Goal: Transaction & Acquisition: Book appointment/travel/reservation

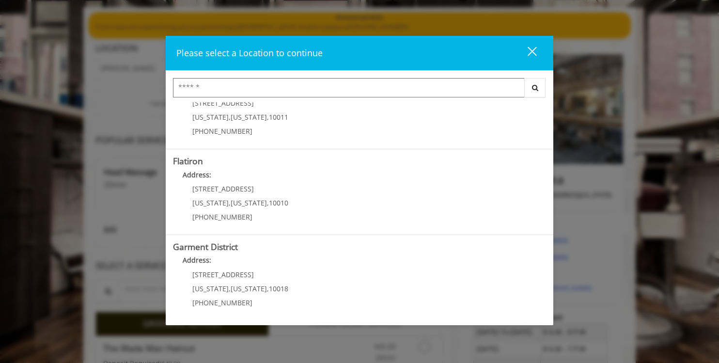
scroll to position [134, 0]
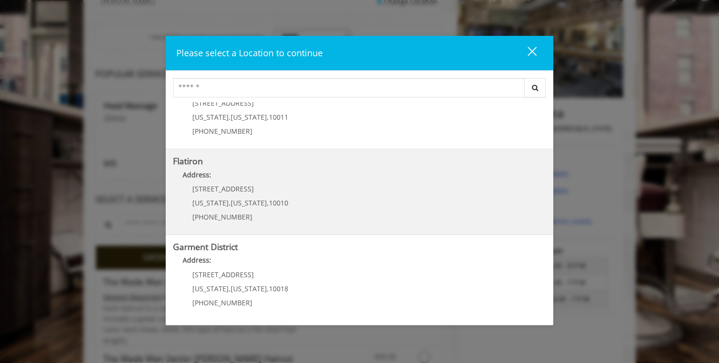
click at [365, 192] on "Flatiron Address: 10 E 23rd St New York , New York , 10010 (917) 475-1765" at bounding box center [359, 191] width 373 height 71
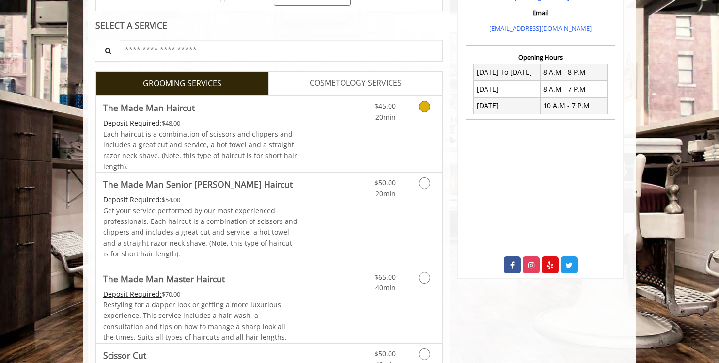
click at [421, 108] on icon "Grooming services" at bounding box center [424, 107] width 12 height 12
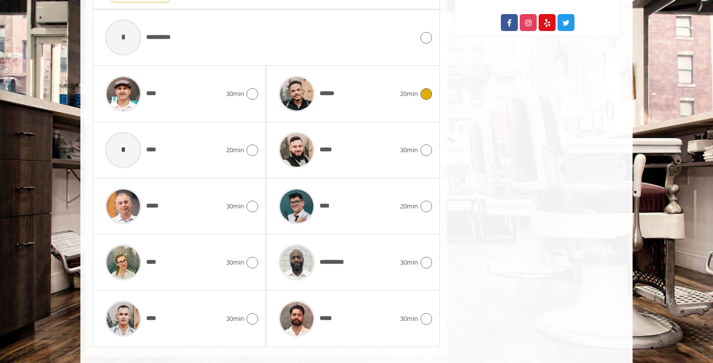
scroll to position [466, 0]
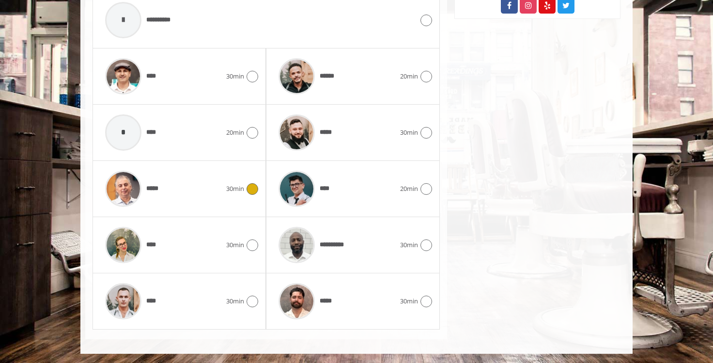
click at [247, 196] on div "***** 30min" at bounding box center [179, 189] width 158 height 46
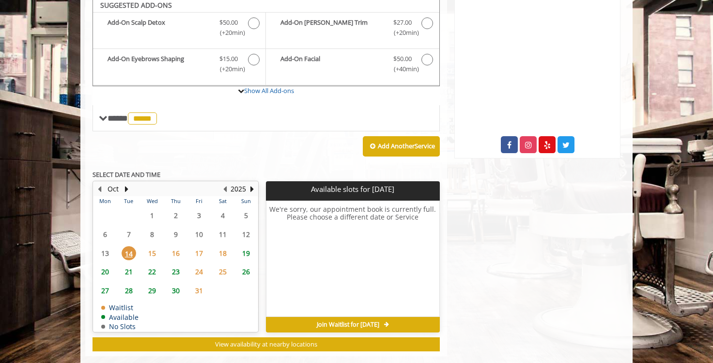
scroll to position [323, 0]
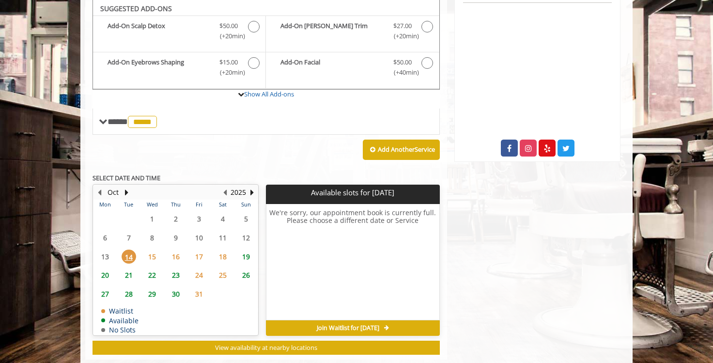
click at [152, 256] on span "15" at bounding box center [152, 256] width 15 height 14
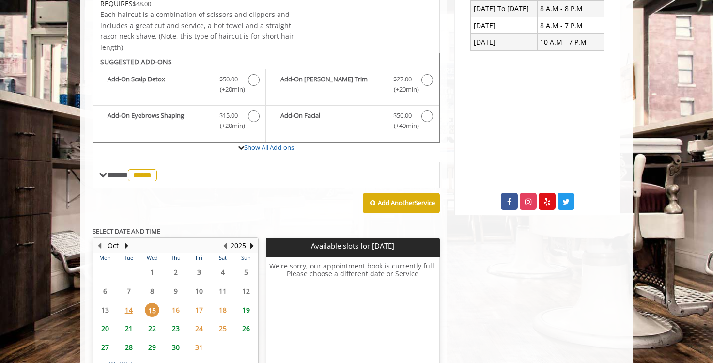
scroll to position [344, 0]
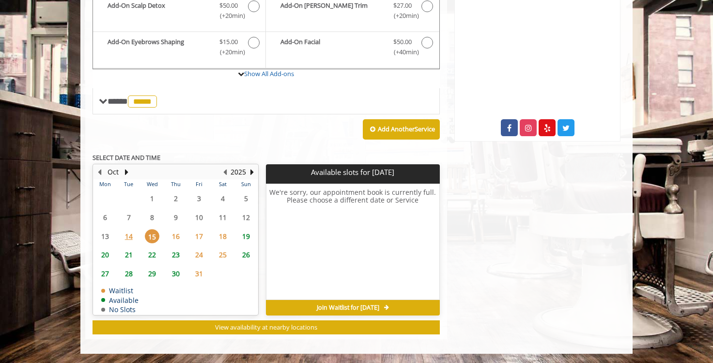
click at [129, 234] on span "14" at bounding box center [129, 236] width 15 height 14
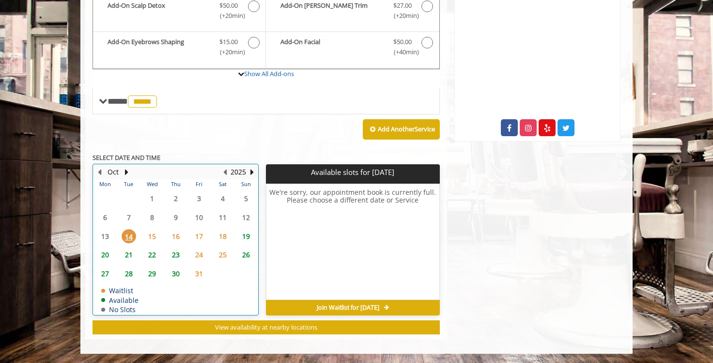
click at [109, 236] on table "Mon Tue Wed Thu Fri Sat Sun 29 30 1 2 3 4 5 6 7 8 9 10 11 12 13 14 15 16 17 18 …" at bounding box center [175, 246] width 164 height 135
click at [245, 233] on span "19" at bounding box center [246, 236] width 15 height 14
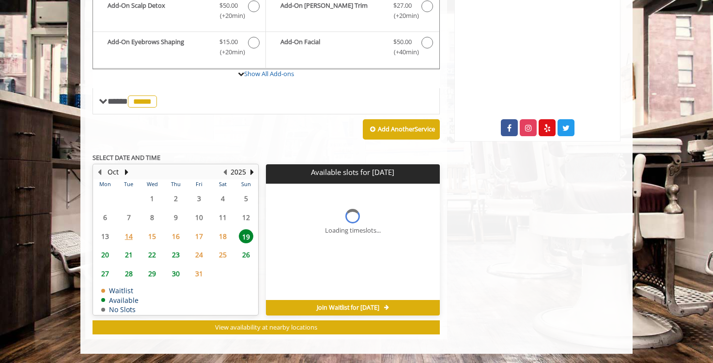
scroll to position [358, 0]
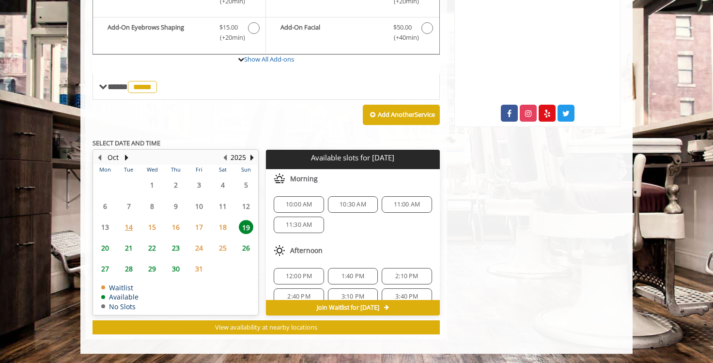
click at [128, 249] on span "21" at bounding box center [129, 248] width 15 height 14
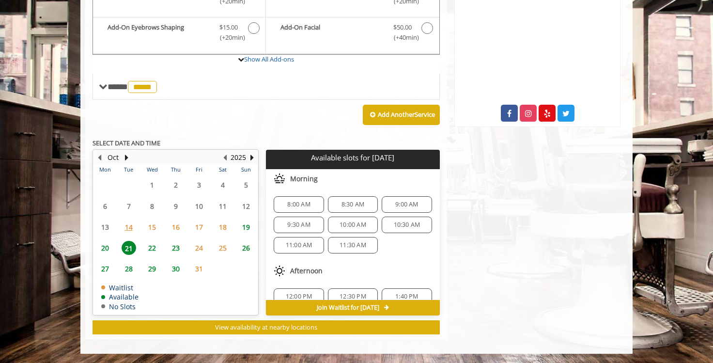
click at [151, 226] on span "15" at bounding box center [152, 227] width 15 height 14
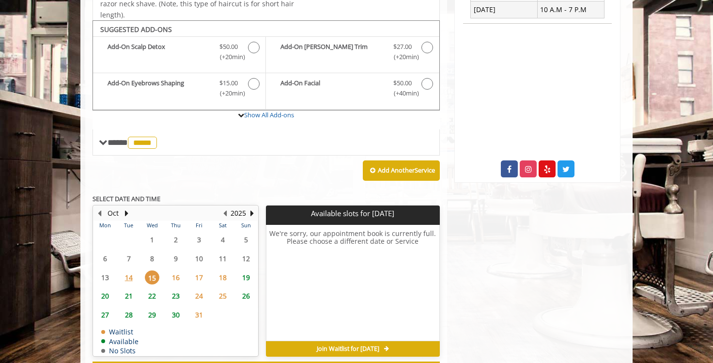
scroll to position [344, 0]
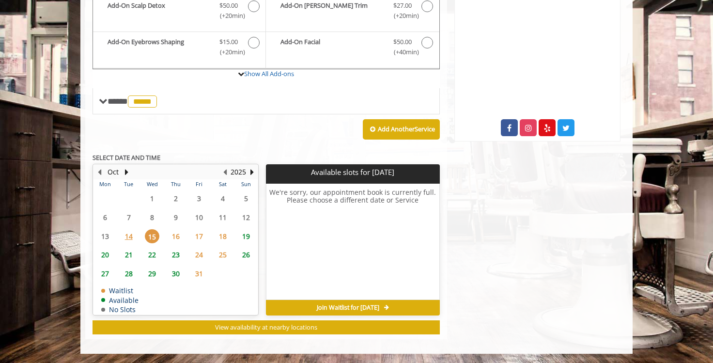
click at [103, 256] on span "20" at bounding box center [105, 254] width 15 height 14
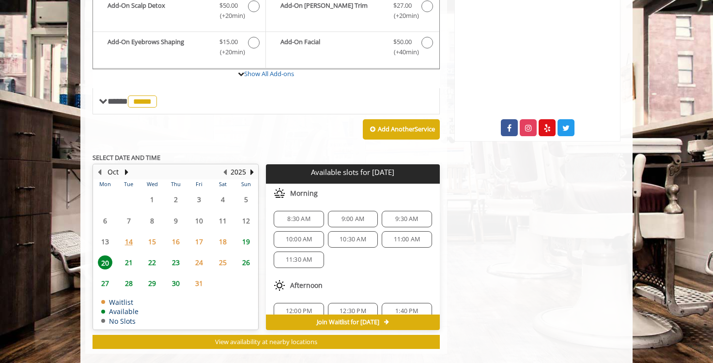
scroll to position [358, 0]
